Goal: Transaction & Acquisition: Subscribe to service/newsletter

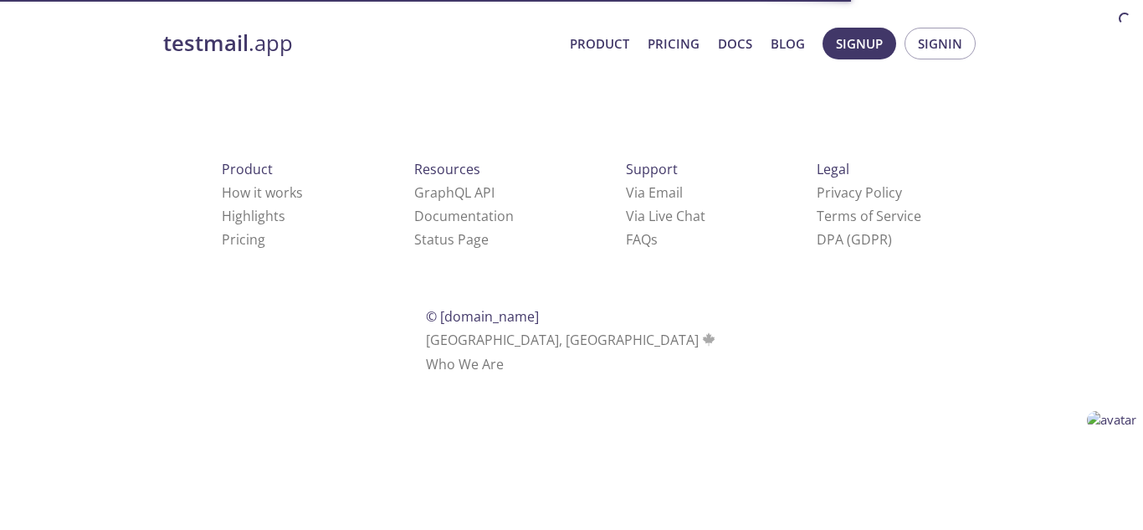
click at [147, 384] on html "testmail .app Product Pricing Docs Blog Signup Signin Product How it works High…" at bounding box center [571, 198] width 1143 height 396
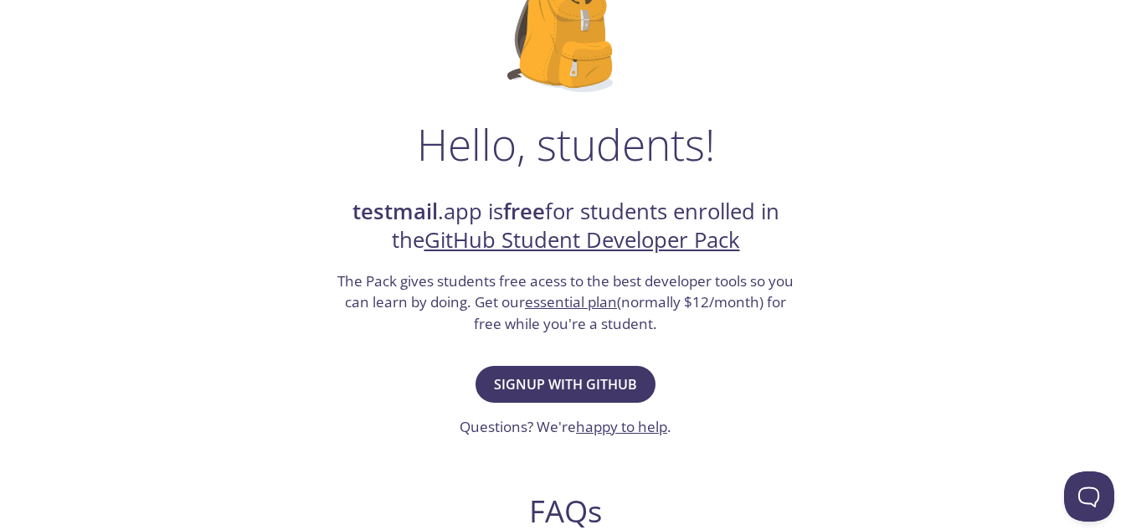
scroll to position [167, 0]
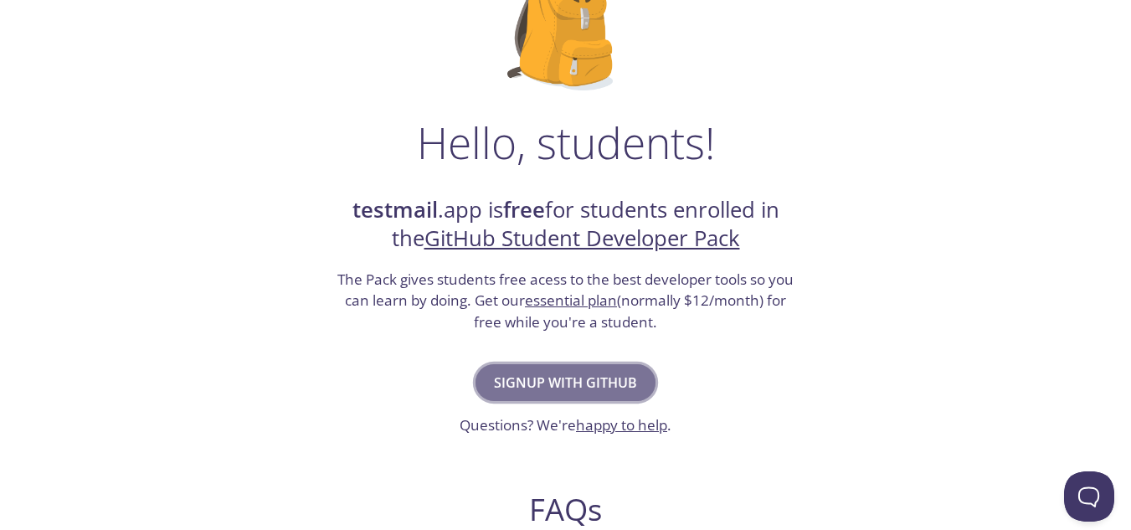
click at [604, 381] on span "Signup with GitHub" at bounding box center [565, 382] width 143 height 23
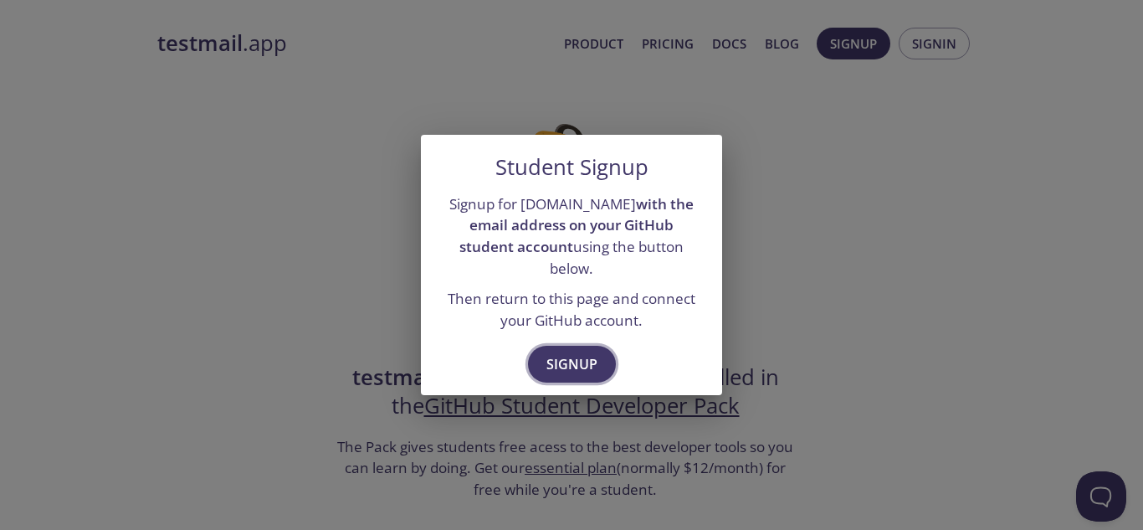
click at [570, 352] on span "Signup" at bounding box center [572, 363] width 51 height 23
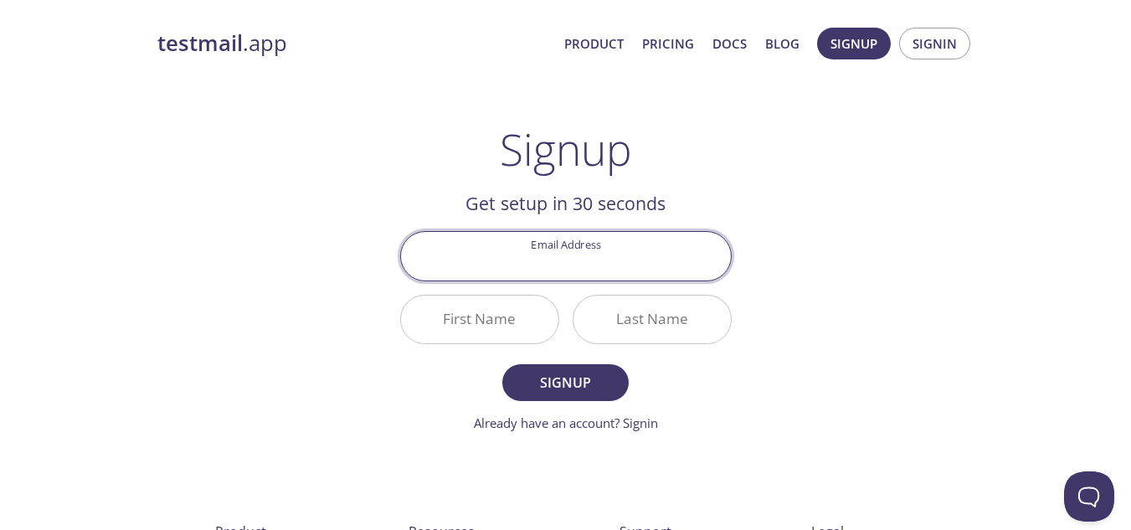
click at [584, 257] on input "Email Address" at bounding box center [566, 256] width 330 height 48
paste input "[EMAIL_ADDRESS][DOMAIN_NAME]"
type input "[EMAIL_ADDRESS][DOMAIN_NAME]"
click at [499, 331] on input "First Name" at bounding box center [479, 319] width 157 height 48
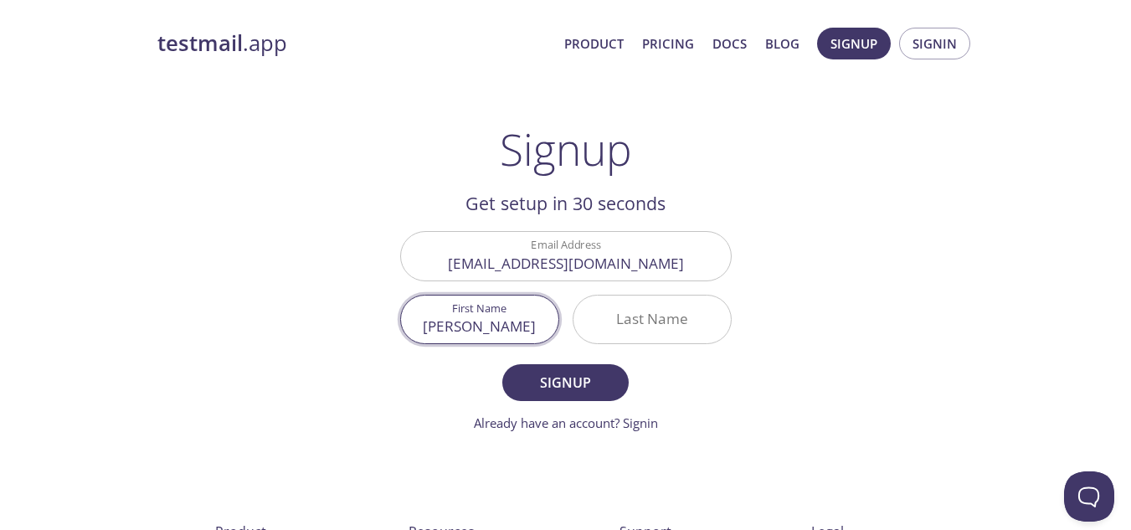
type input "[PERSON_NAME]"
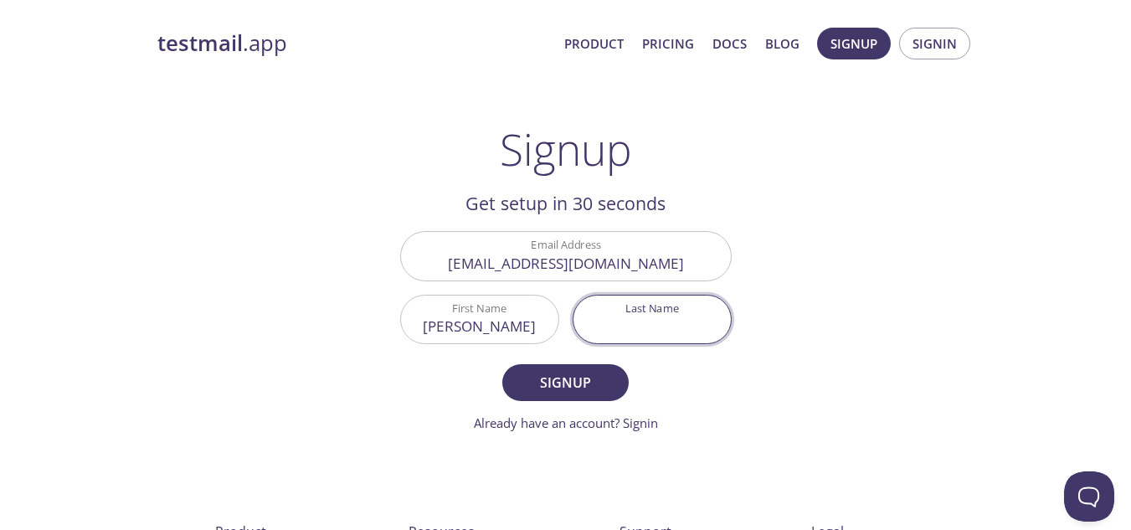
click at [639, 326] on input "Last Name" at bounding box center [651, 319] width 157 height 48
type input "[PERSON_NAME]"
click at [568, 373] on span "Signup" at bounding box center [565, 382] width 89 height 23
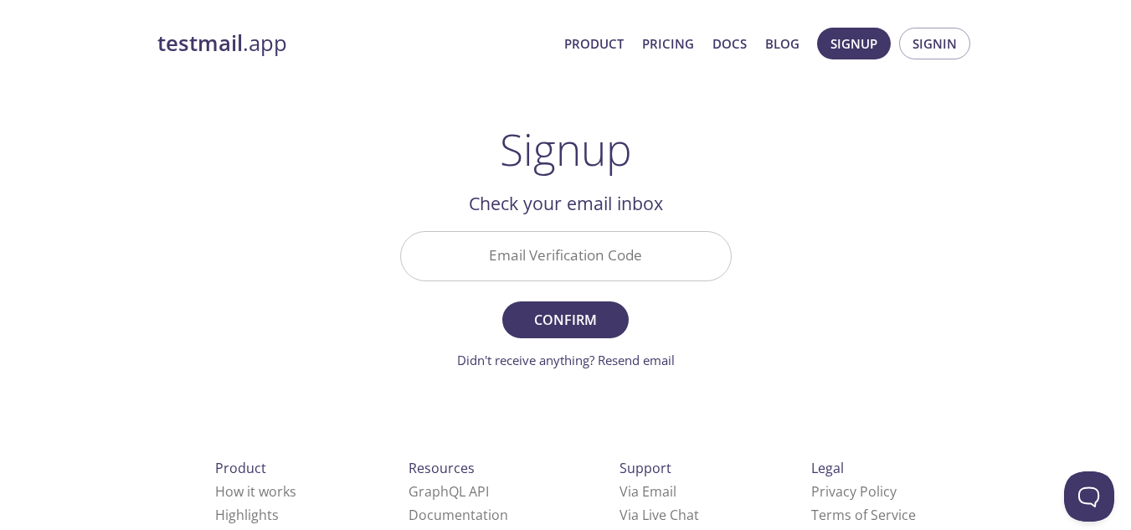
click at [532, 248] on input "Email Verification Code" at bounding box center [566, 256] width 330 height 48
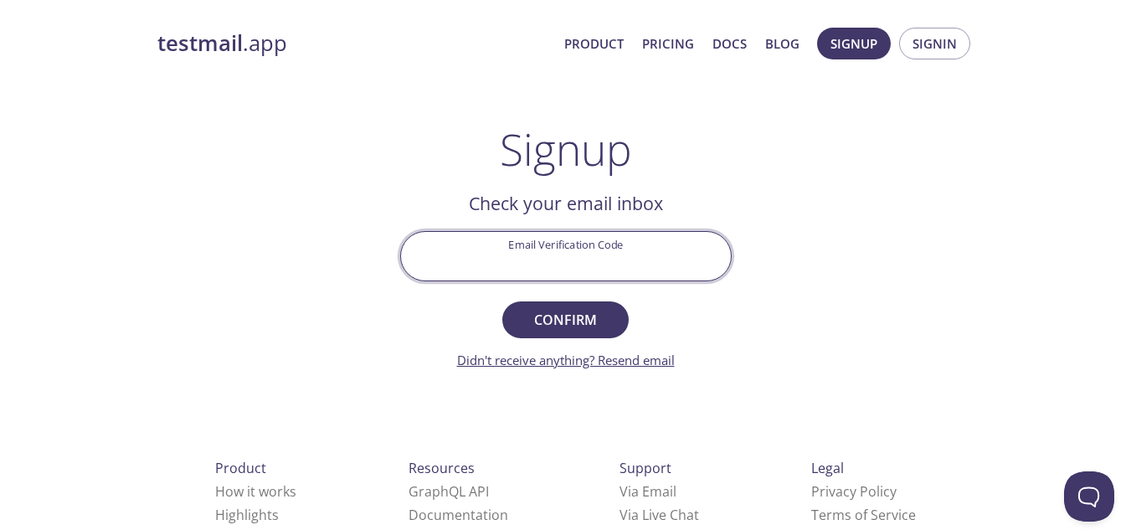
click at [630, 365] on link "Didn't receive anything? Resend email" at bounding box center [566, 360] width 218 height 17
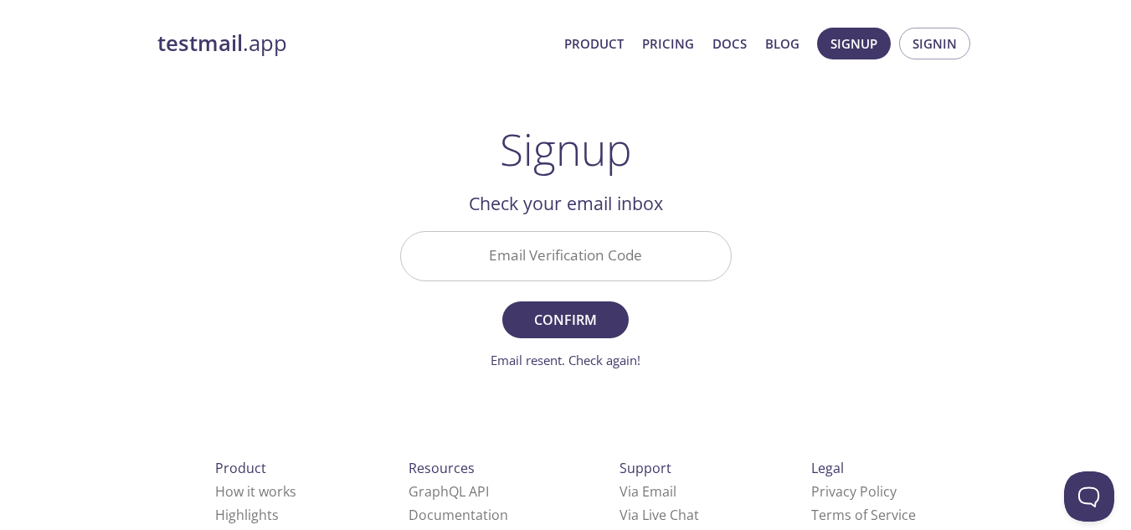
click at [1051, 190] on div "testmail .app Product Pricing Docs Blog Signup Signin Signup Get setup in 30 se…" at bounding box center [565, 369] width 1131 height 705
click at [552, 259] on input "Email Verification Code" at bounding box center [566, 256] width 330 height 48
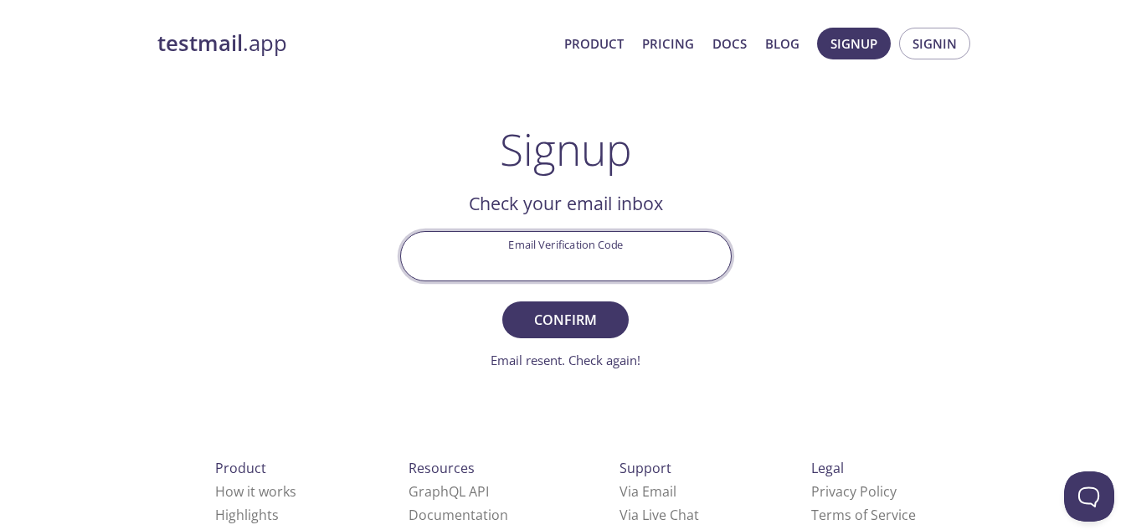
paste input "7WFNHUV"
type input "7WFNHUV"
click at [603, 311] on span "Confirm" at bounding box center [565, 319] width 89 height 23
